Goal: Information Seeking & Learning: Learn about a topic

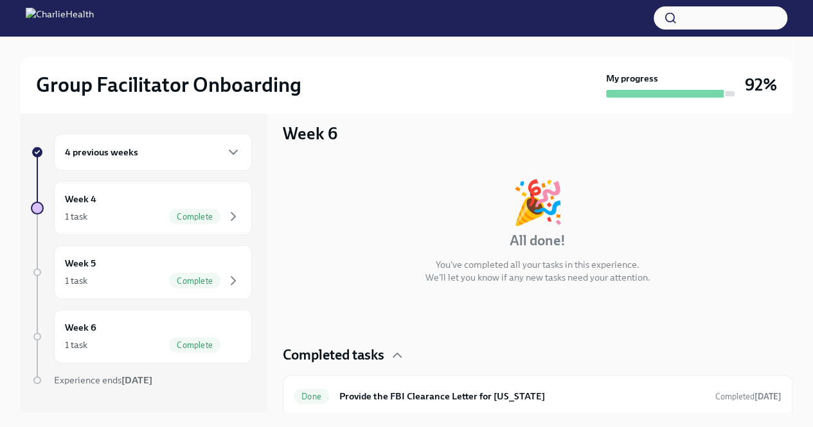
scroll to position [15, 0]
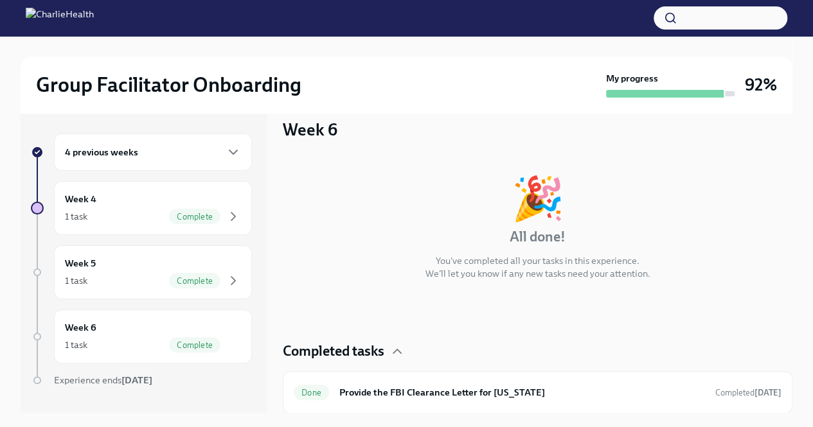
click at [160, 159] on div "4 previous weeks" at bounding box center [153, 152] width 176 height 15
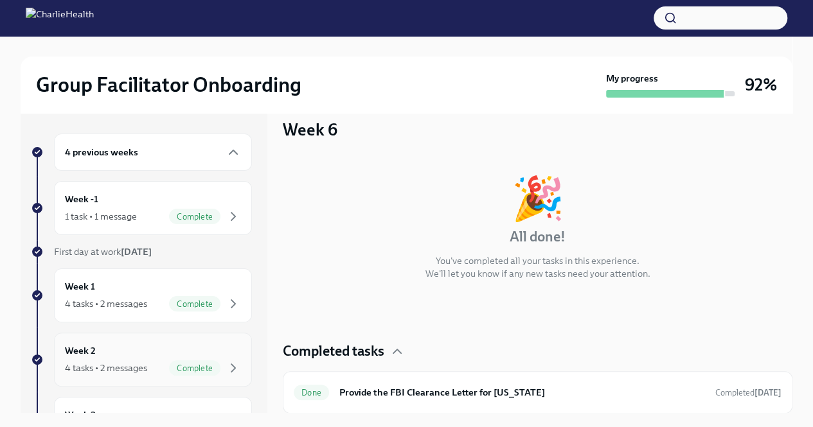
scroll to position [64, 0]
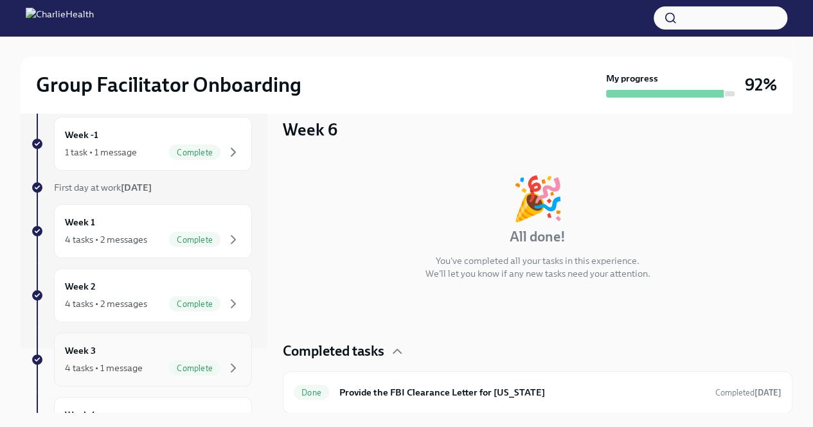
click at [109, 364] on div "4 tasks • 1 message" at bounding box center [104, 368] width 78 height 13
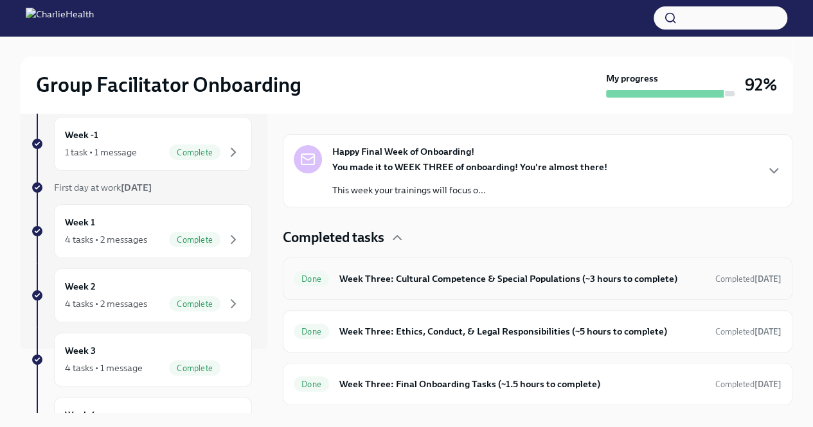
scroll to position [245, 0]
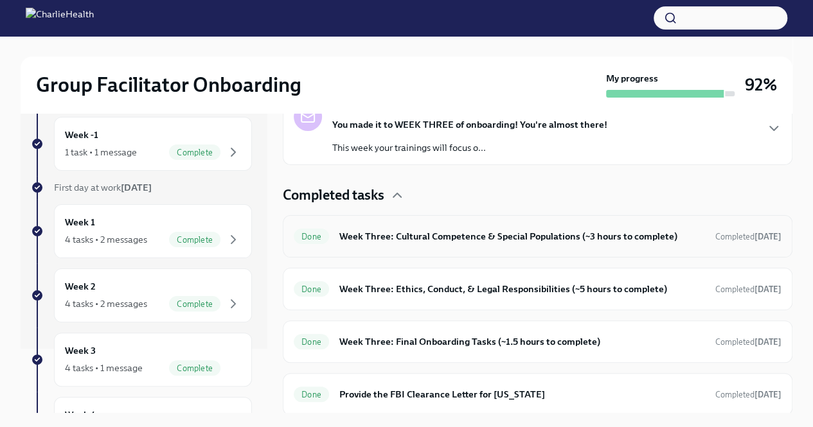
click at [540, 238] on h6 "Week Three: Cultural Competence & Special Populations (~3 hours to complete)" at bounding box center [522, 236] width 366 height 14
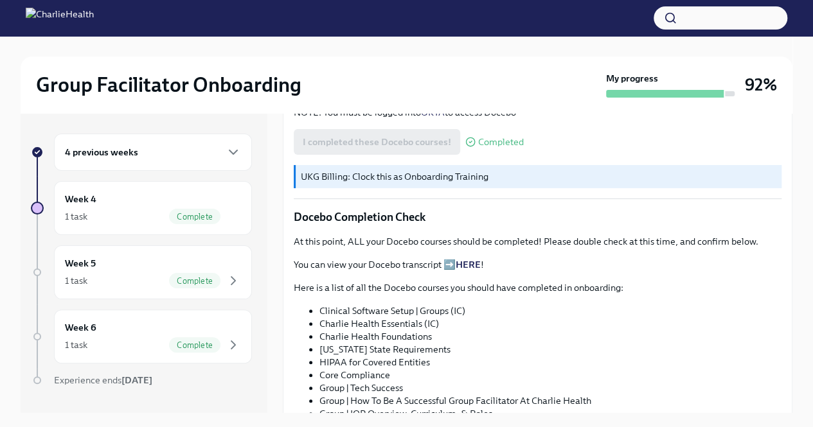
scroll to position [578, 0]
click at [476, 258] on link "HERE" at bounding box center [468, 264] width 25 height 12
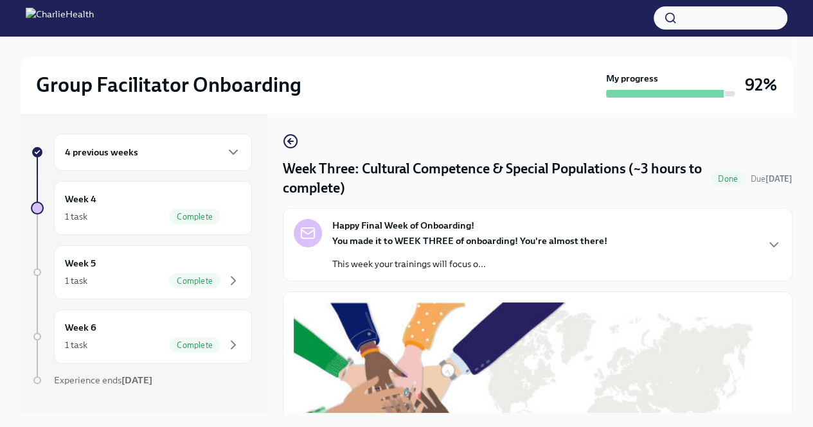
scroll to position [64, 0]
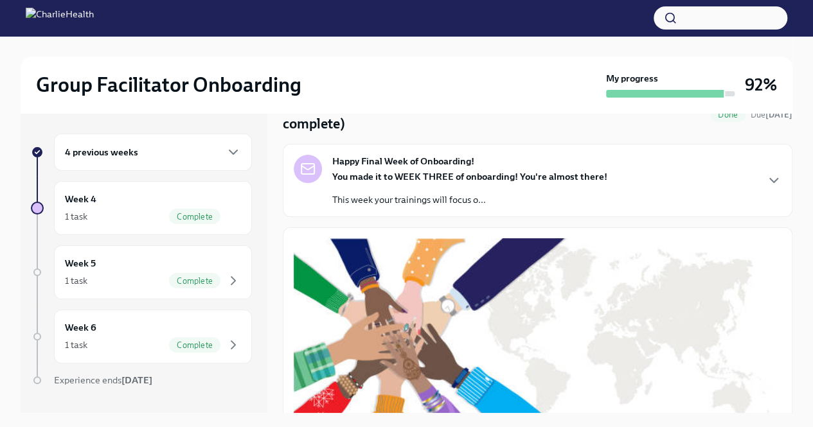
click at [173, 155] on div "4 previous weeks" at bounding box center [153, 152] width 176 height 15
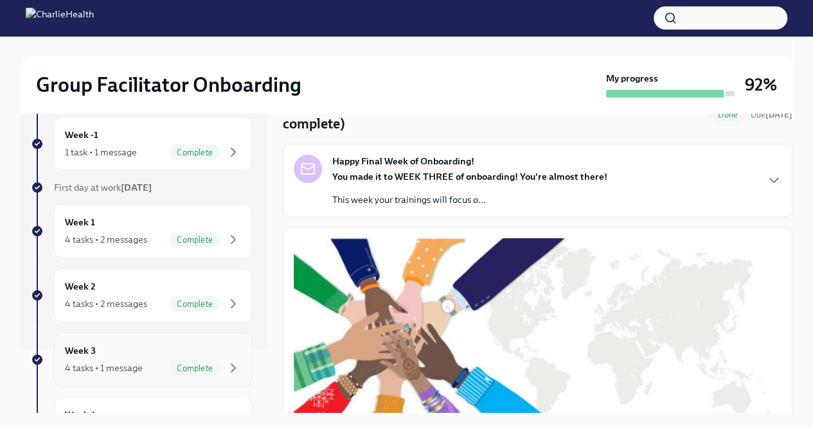
click at [152, 353] on div "Week 3 4 tasks • 1 message Complete" at bounding box center [153, 360] width 176 height 32
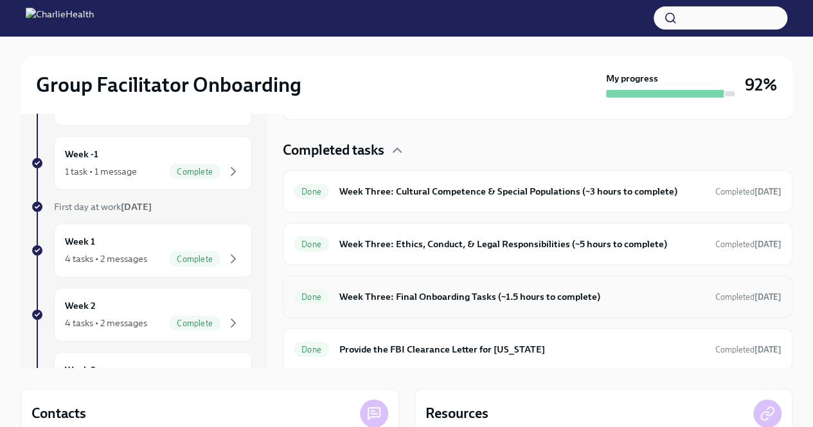
scroll to position [64, 0]
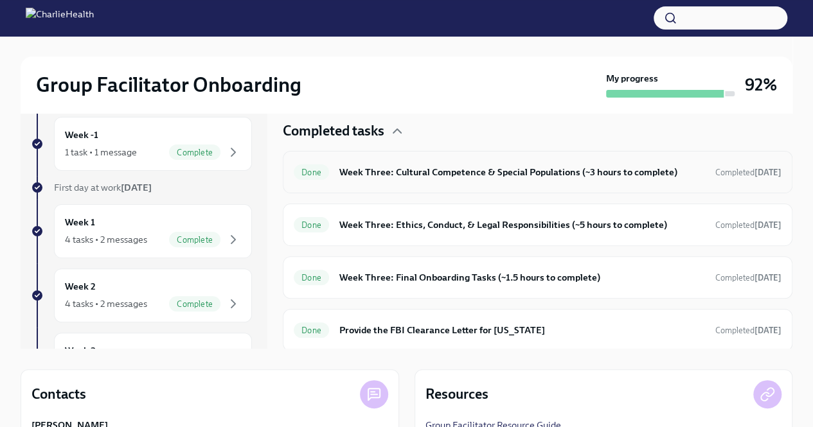
click at [397, 169] on h6 "Week Three: Cultural Competence & Special Populations (~3 hours to complete)" at bounding box center [522, 172] width 366 height 14
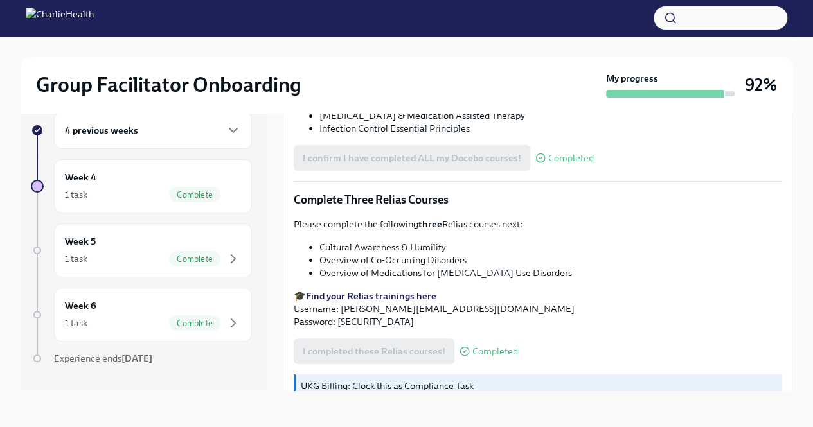
scroll to position [967, 0]
